Goal: Obtain resource: Download file/media

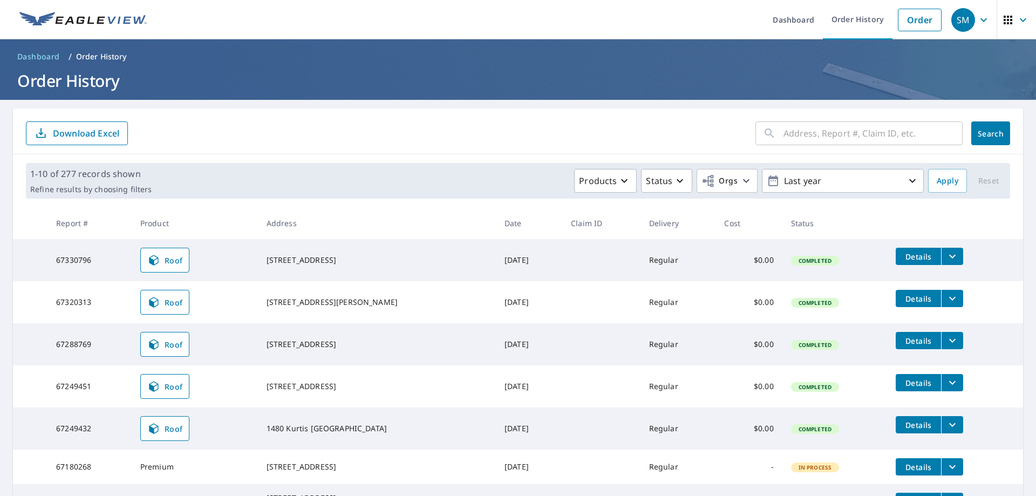
click at [925, 293] on button "Details" at bounding box center [917, 298] width 45 height 17
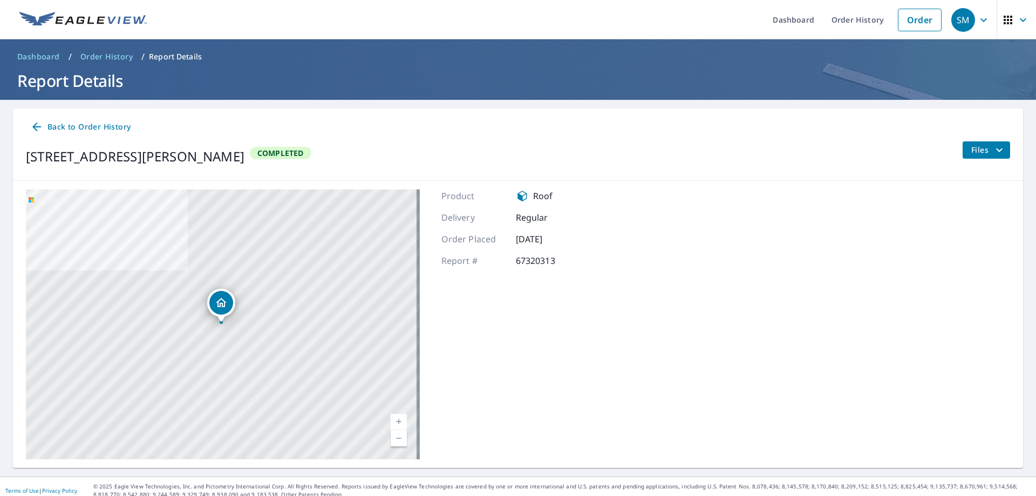
click at [993, 153] on icon "filesDropdownBtn-67320313" at bounding box center [999, 149] width 13 height 13
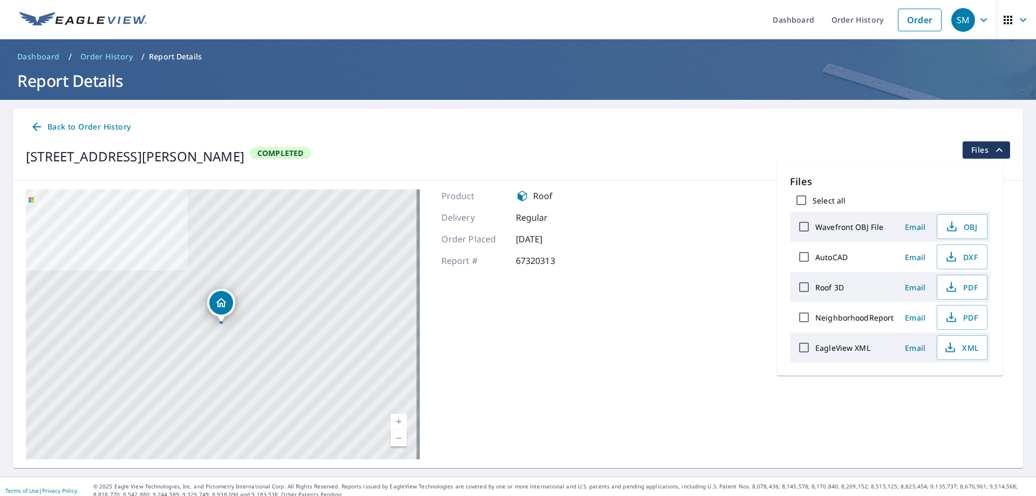
click at [832, 288] on label "Roof 3D" at bounding box center [829, 287] width 29 height 10
click at [815, 288] on input "Roof 3D" at bounding box center [803, 287] width 23 height 23
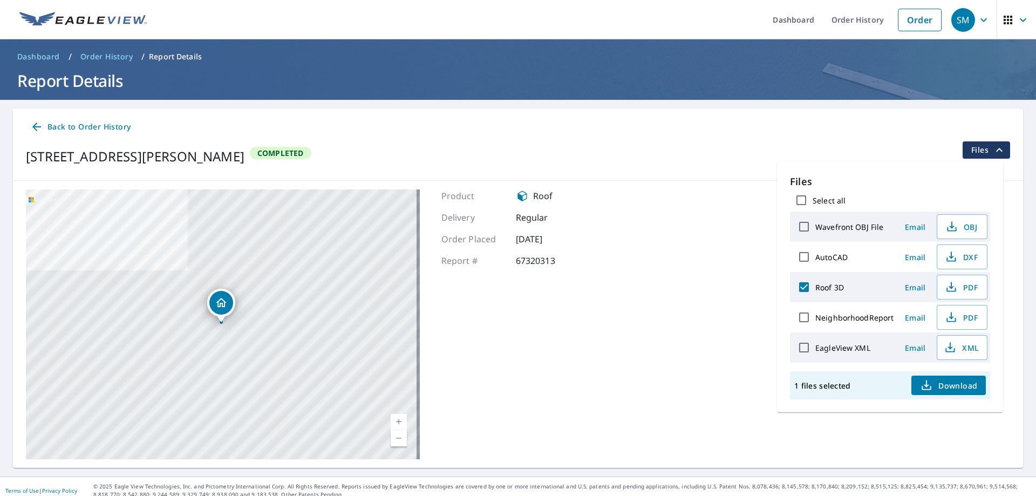
click at [830, 287] on label "Roof 3D" at bounding box center [829, 287] width 29 height 10
click at [815, 287] on input "Roof 3D" at bounding box center [803, 287] width 23 height 23
checkbox input "false"
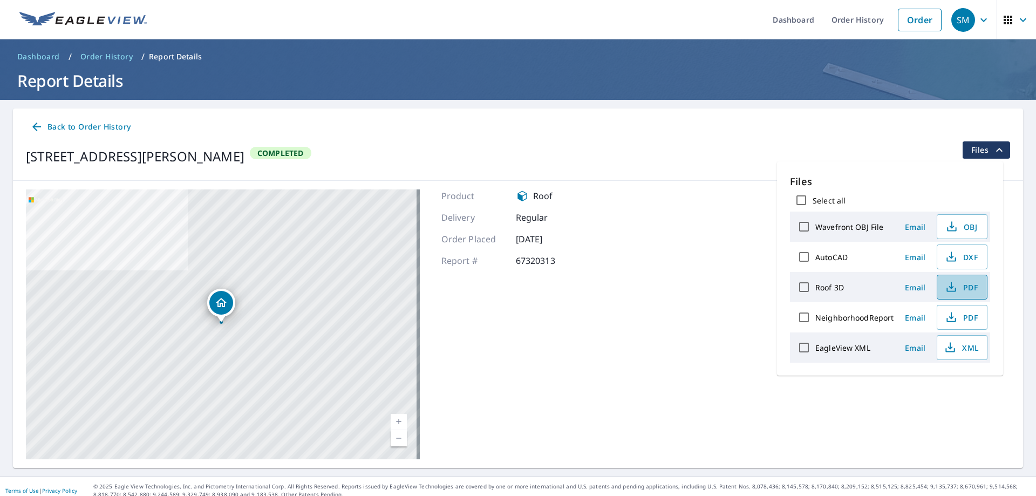
click at [964, 287] on span "PDF" at bounding box center [960, 286] width 35 height 13
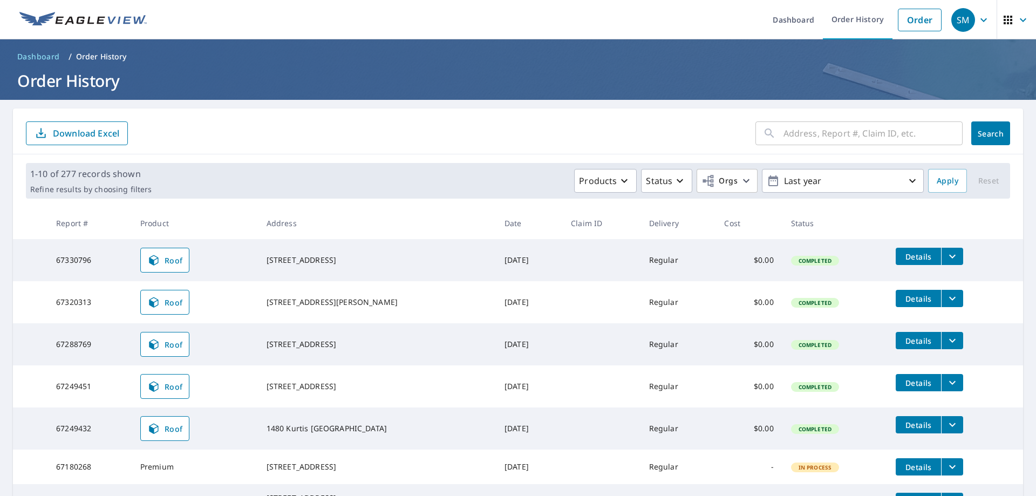
click at [955, 256] on td "Details" at bounding box center [955, 256] width 136 height 35
click at [950, 255] on button "filesDropdownBtn-67330796" at bounding box center [952, 256] width 22 height 17
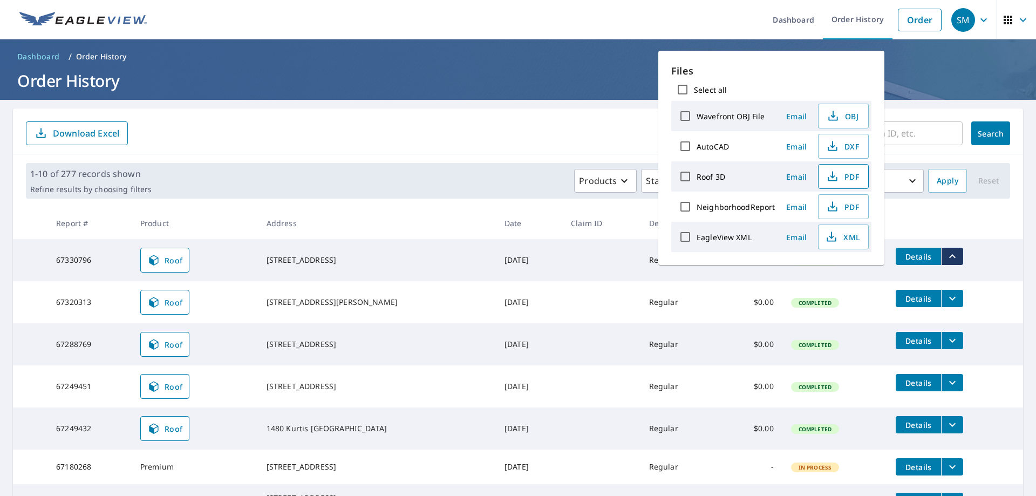
click at [831, 182] on icon "button" at bounding box center [832, 176] width 13 height 13
click at [585, 57] on ol "Dashboard / Order History" at bounding box center [518, 56] width 1010 height 17
